Goal: Information Seeking & Learning: Learn about a topic

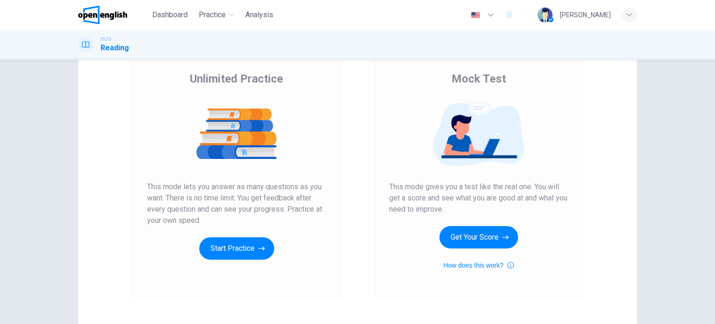
scroll to position [69, 0]
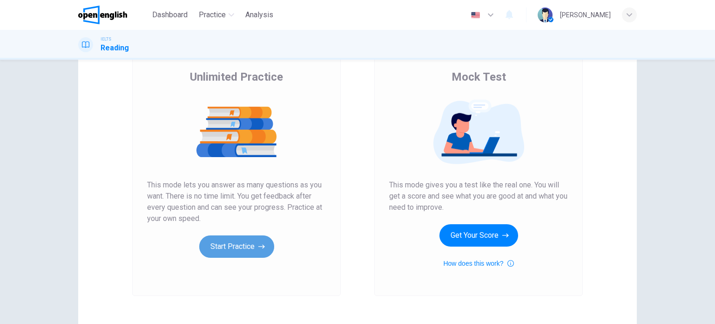
click at [234, 243] on button "Start Practice" at bounding box center [236, 246] width 75 height 22
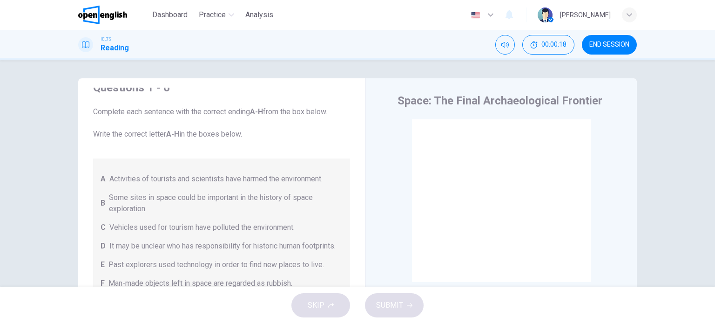
scroll to position [142, 0]
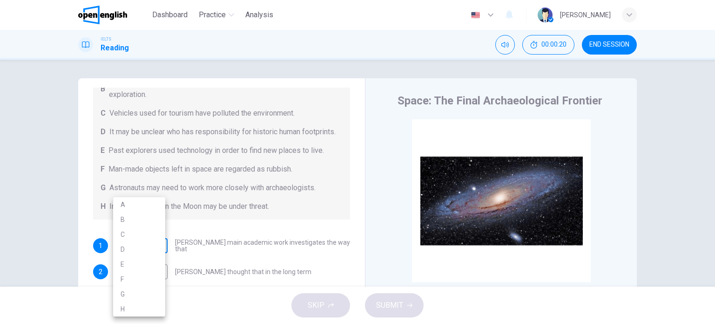
click at [123, 248] on body "This site uses cookies, as explained in our Privacy Policy . If you agree to th…" at bounding box center [357, 162] width 715 height 324
click at [82, 253] on div at bounding box center [357, 162] width 715 height 324
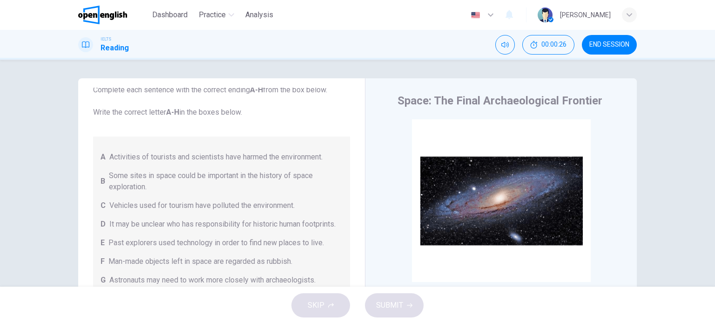
scroll to position [0, 0]
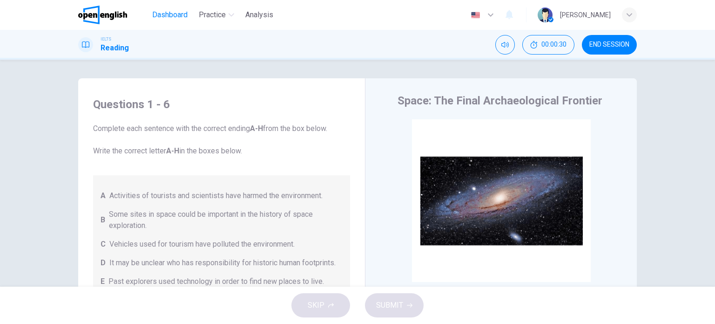
click at [165, 14] on span "Dashboard" at bounding box center [169, 14] width 35 height 11
click at [249, 14] on span "Analysis" at bounding box center [259, 14] width 28 height 11
click at [86, 20] on img at bounding box center [102, 15] width 49 height 19
